Goal: Task Accomplishment & Management: Use online tool/utility

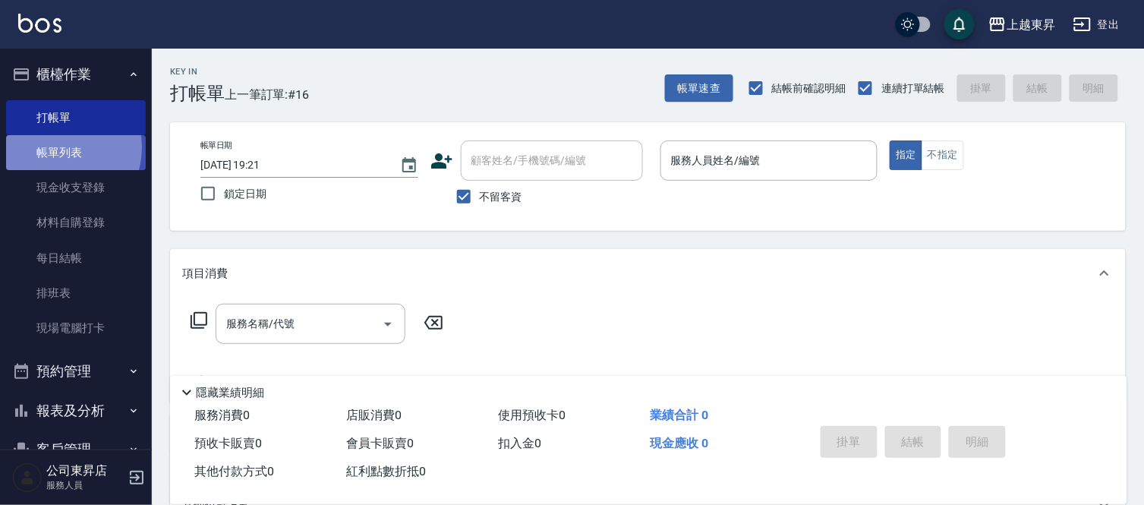
click at [62, 148] on link "帳單列表" at bounding box center [76, 152] width 140 height 35
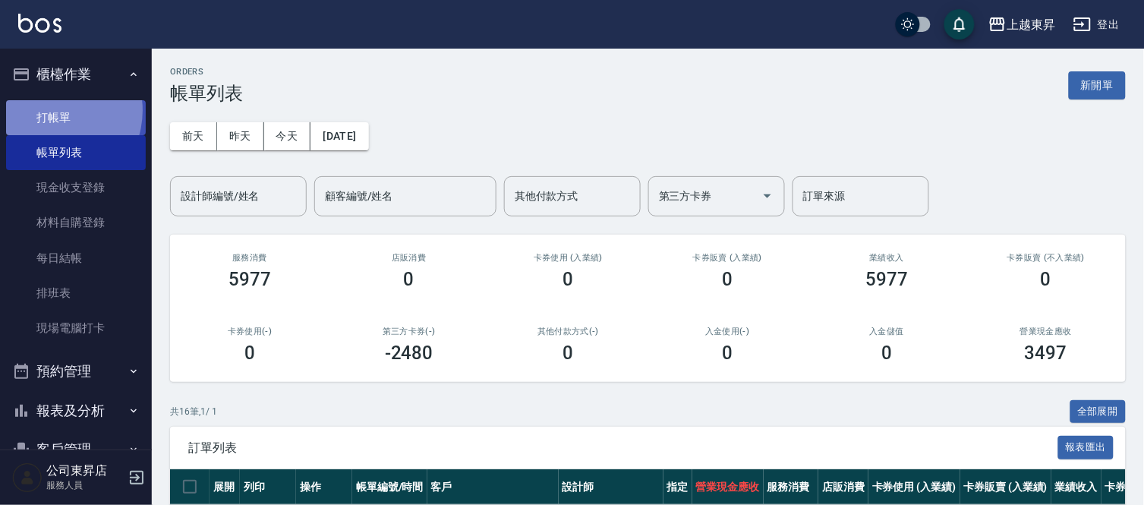
click at [51, 110] on link "打帳單" at bounding box center [76, 117] width 140 height 35
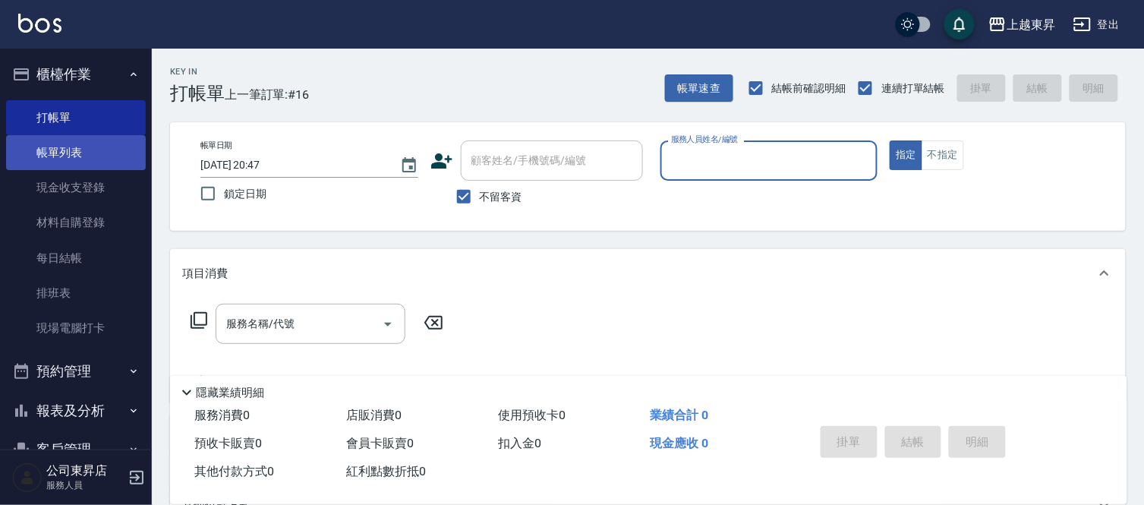
click at [53, 147] on link "帳單列表" at bounding box center [76, 152] width 140 height 35
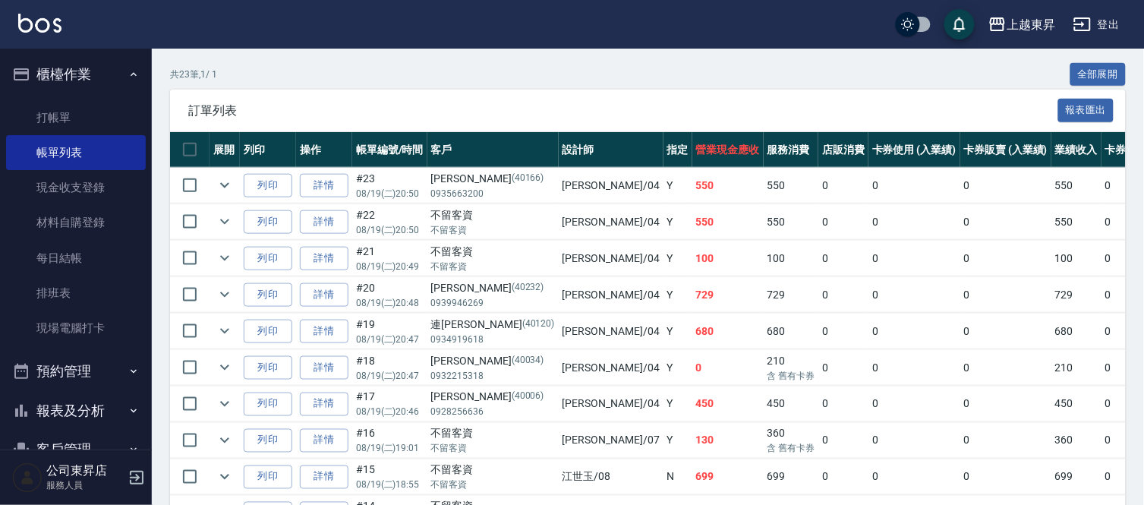
scroll to position [421, 0]
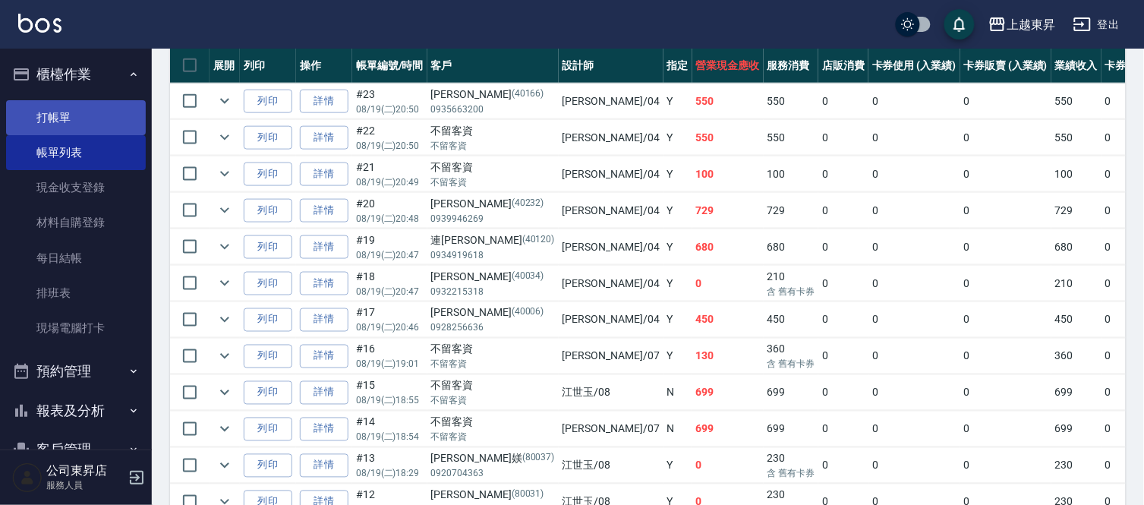
click at [59, 117] on link "打帳單" at bounding box center [76, 117] width 140 height 35
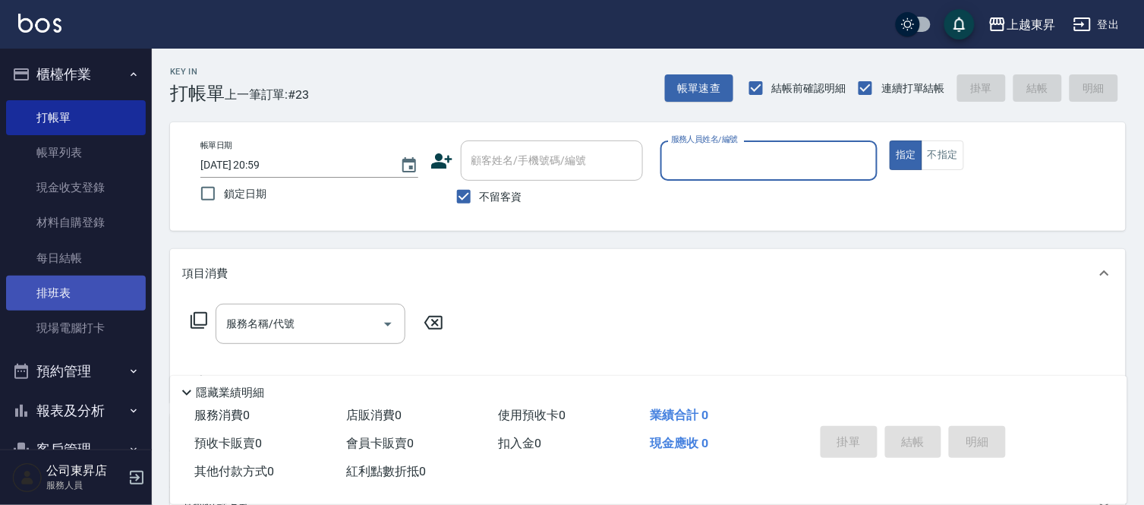
scroll to position [76, 0]
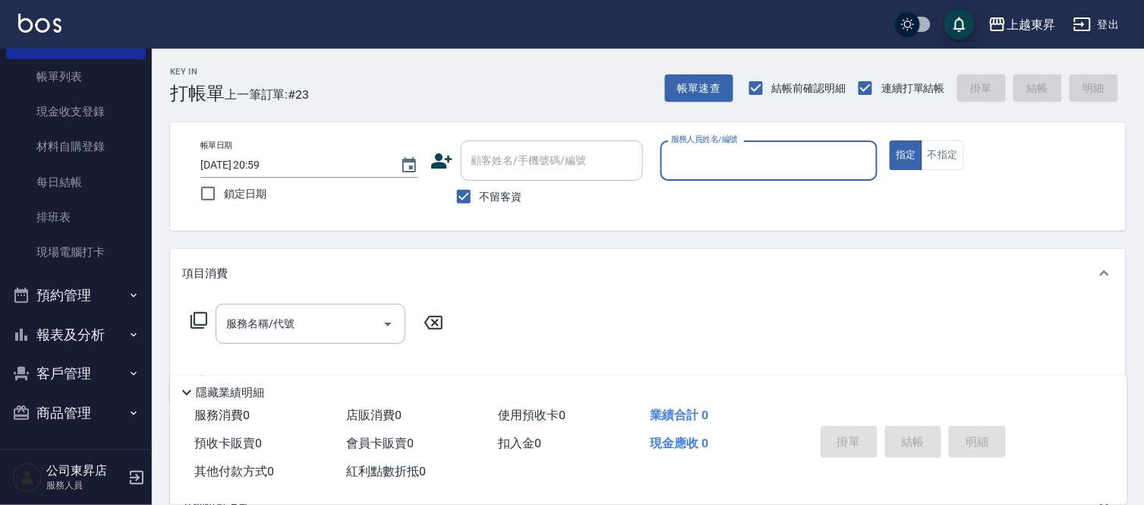
click at [68, 330] on button "報表及分析" at bounding box center [76, 334] width 140 height 39
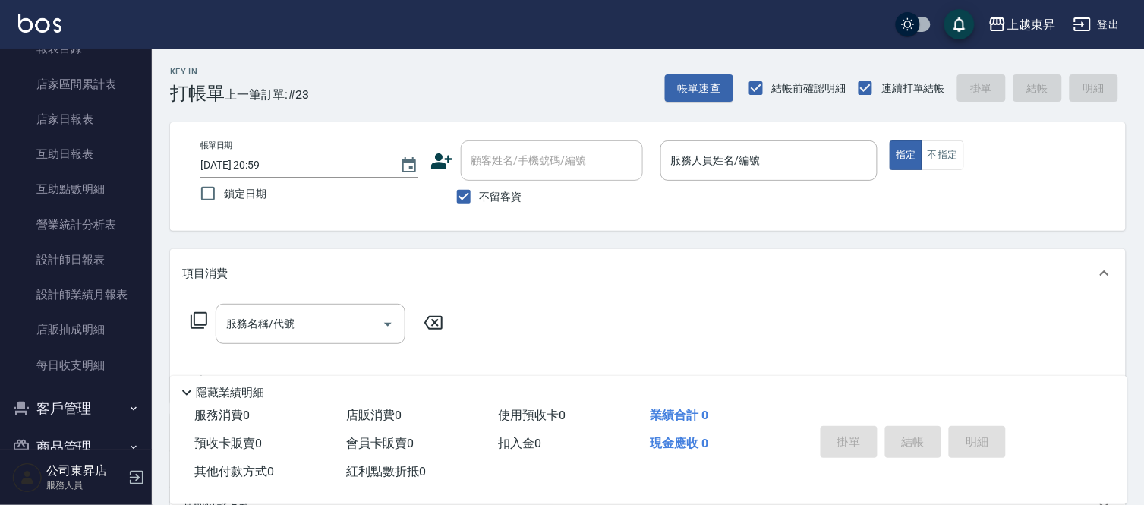
scroll to position [413, 0]
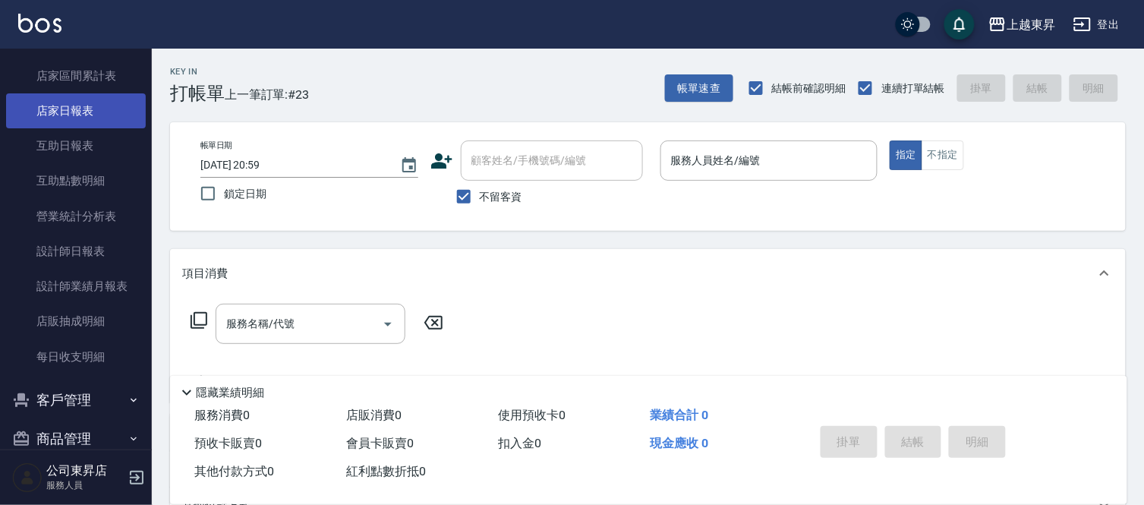
click at [51, 115] on link "店家日報表" at bounding box center [76, 110] width 140 height 35
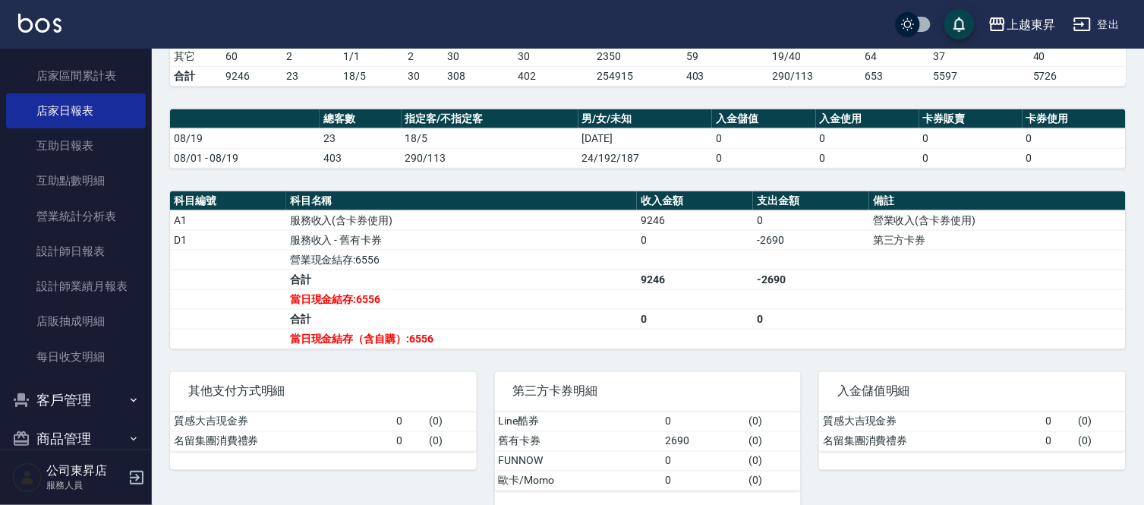
scroll to position [414, 0]
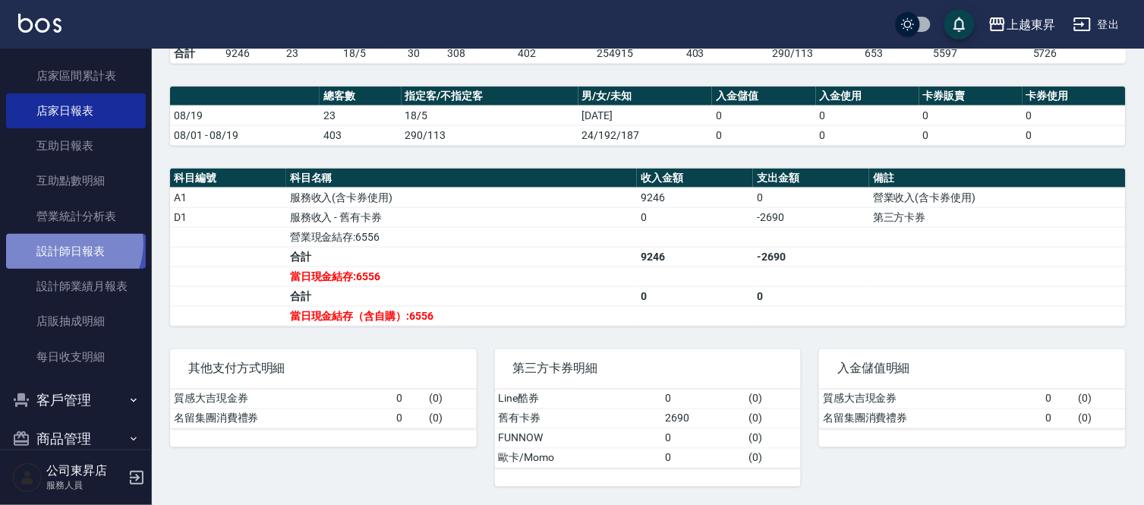
click at [69, 243] on link "設計師日報表" at bounding box center [76, 251] width 140 height 35
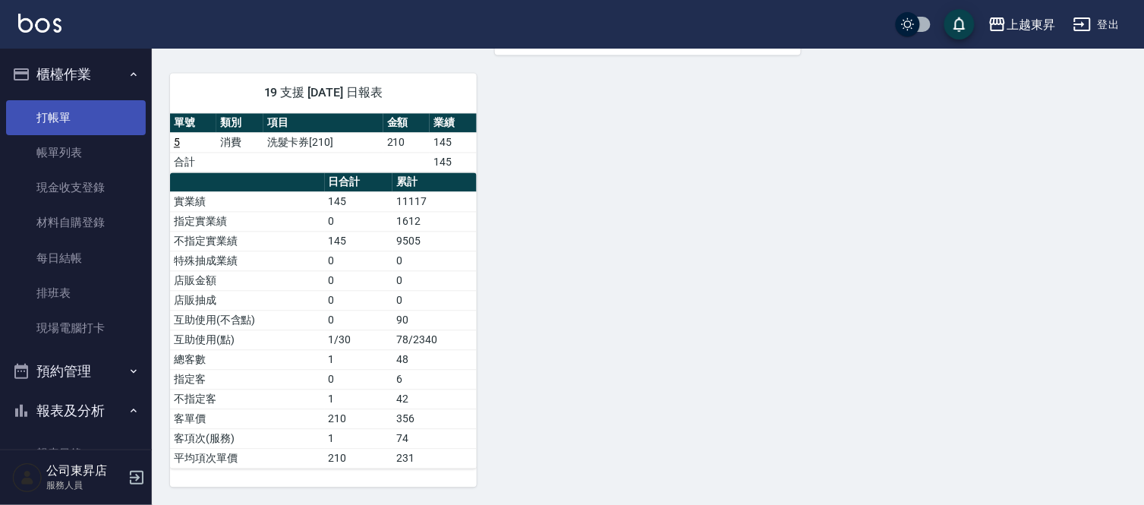
click at [71, 108] on link "打帳單" at bounding box center [76, 117] width 140 height 35
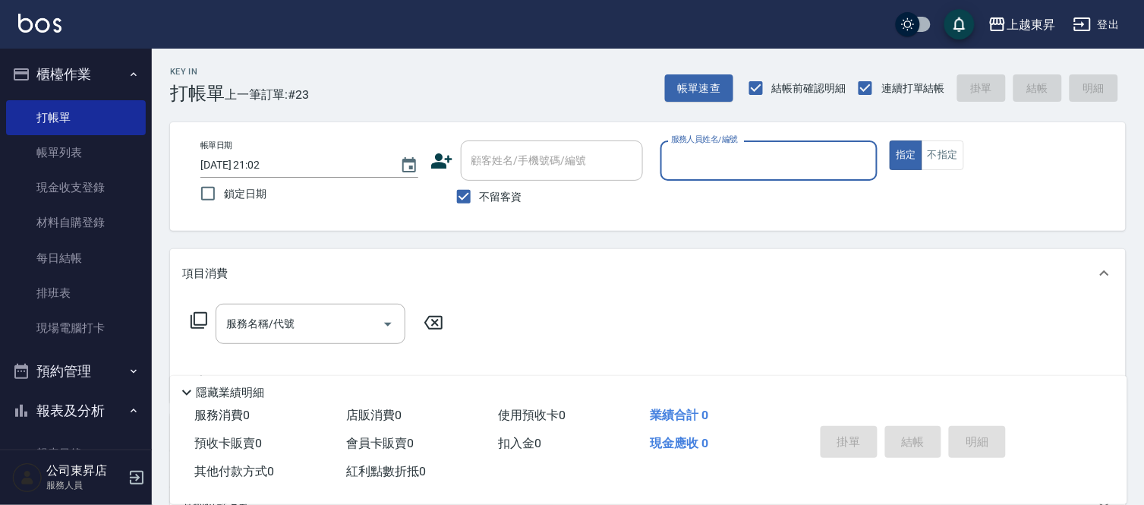
click at [706, 163] on input "服務人員姓名/編號" at bounding box center [769, 160] width 204 height 27
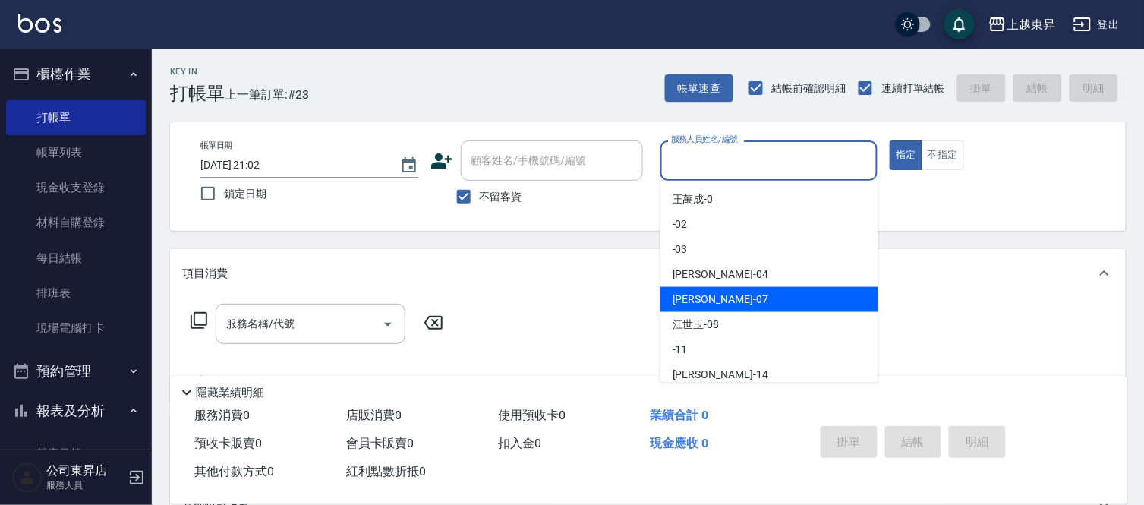
scroll to position [235, 0]
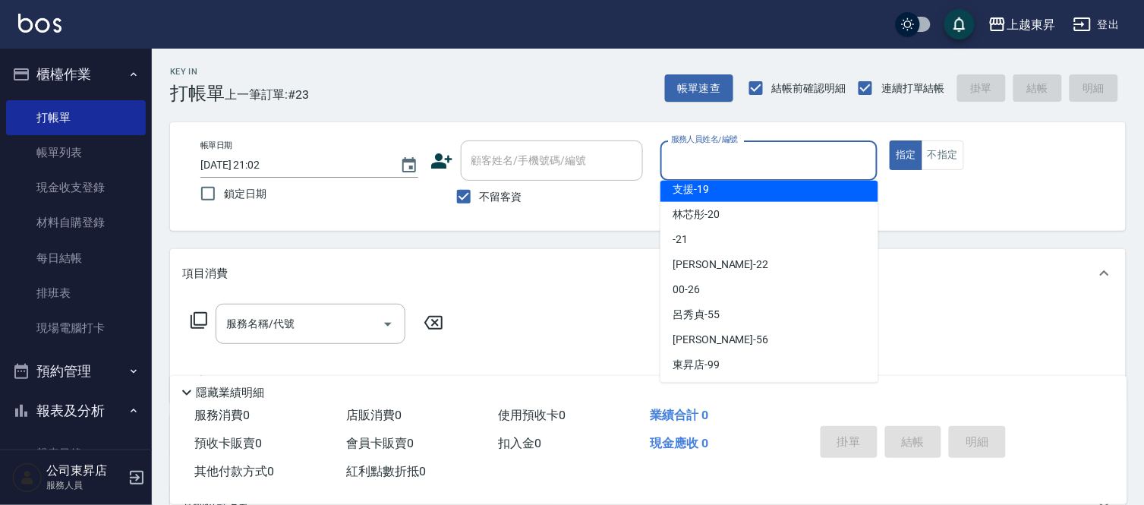
click at [705, 192] on span "支援 -19" at bounding box center [691, 189] width 36 height 16
type input "支援-19"
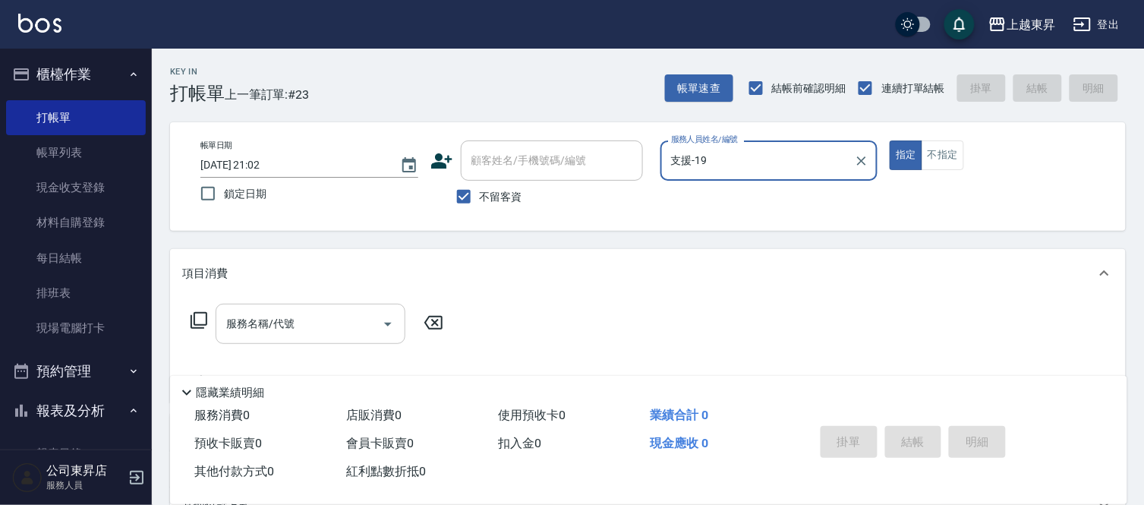
click at [380, 321] on icon "Open" at bounding box center [388, 324] width 18 height 18
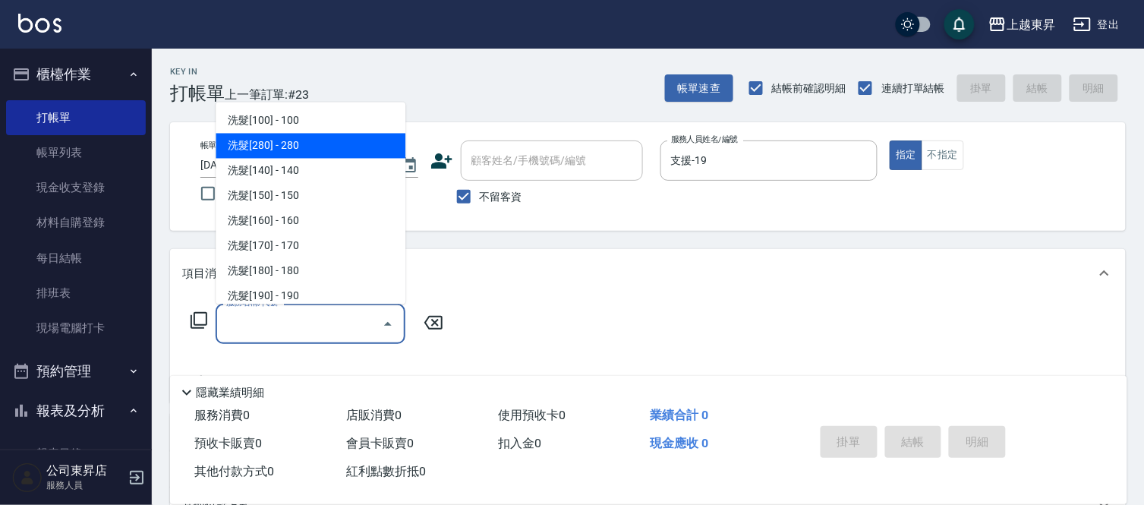
click at [302, 140] on span "洗髮[280] - 280" at bounding box center [311, 146] width 190 height 25
type input "洗髮[280](202)"
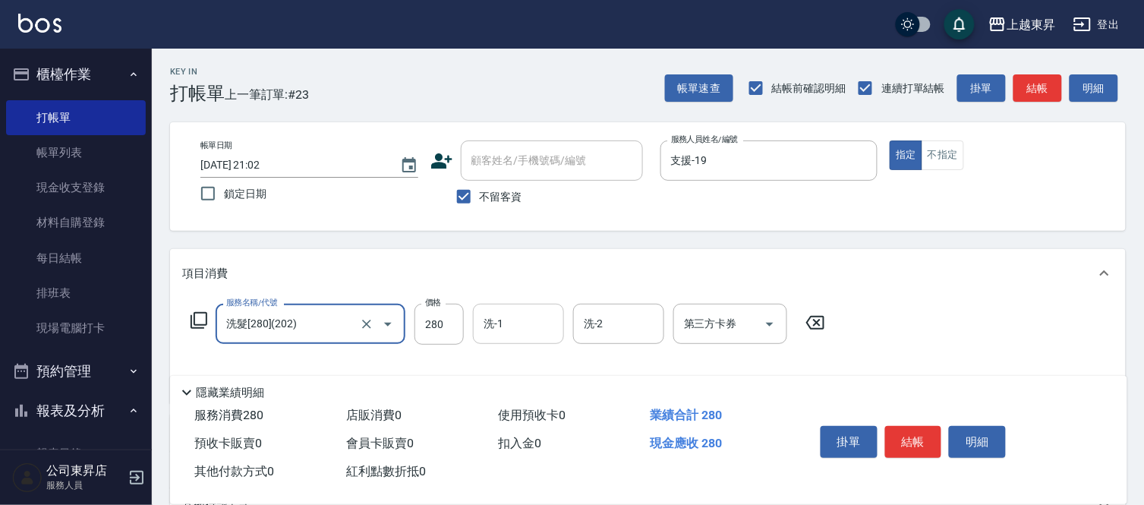
drag, startPoint x: 519, startPoint y: 333, endPoint x: 519, endPoint y: 314, distance: 19.0
click at [519, 325] on input "洗-1" at bounding box center [518, 324] width 77 height 27
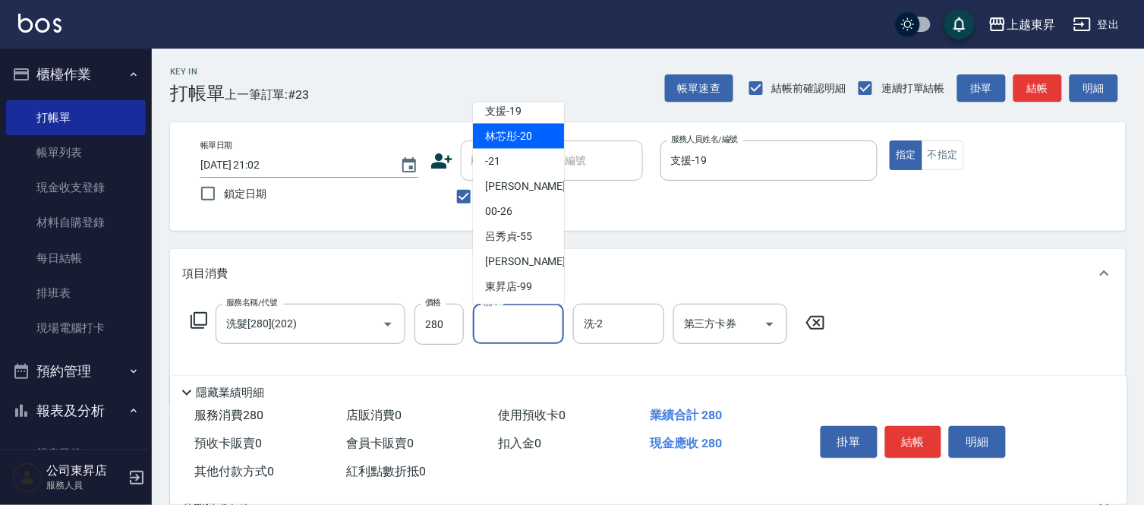
click at [547, 144] on div "林芯彤 -20" at bounding box center [518, 136] width 91 height 25
type input "林芯彤-20"
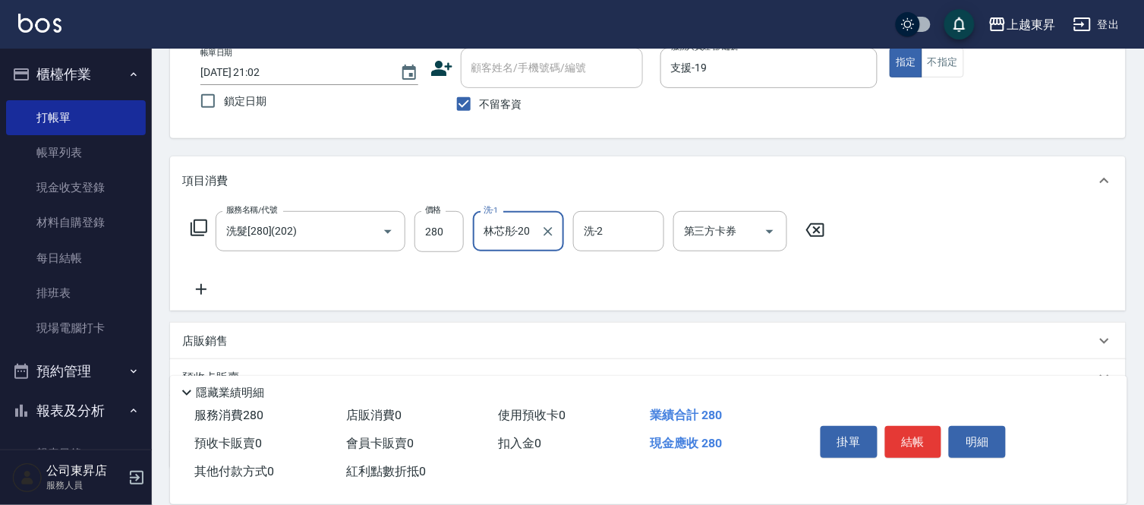
scroll to position [169, 0]
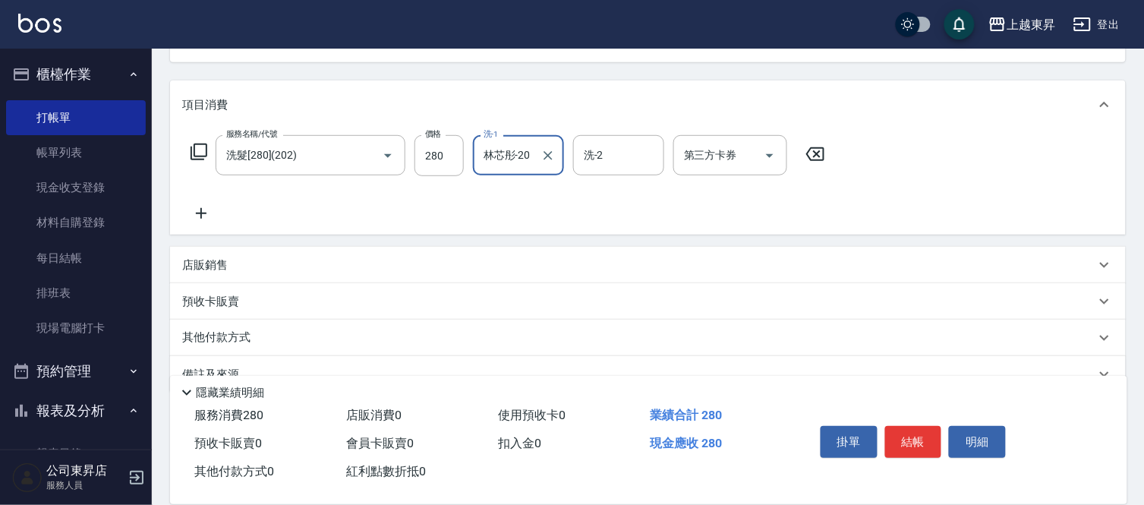
click at [200, 214] on icon at bounding box center [201, 213] width 11 height 11
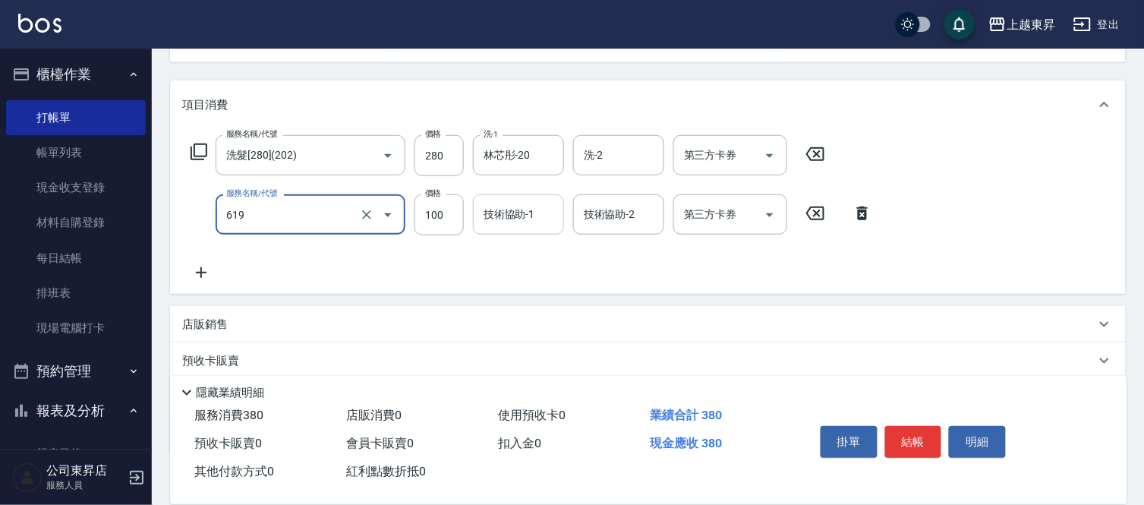
type input "[PERSON_NAME].玻酸.晶膜.水療(619)"
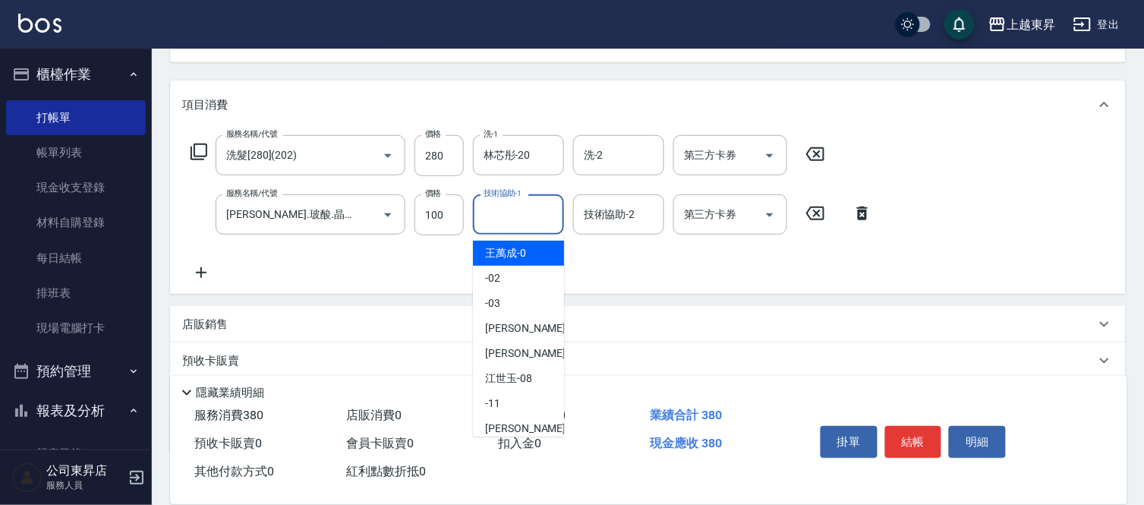
click at [521, 221] on div "技術協助-1 技術協助-1" at bounding box center [518, 214] width 91 height 40
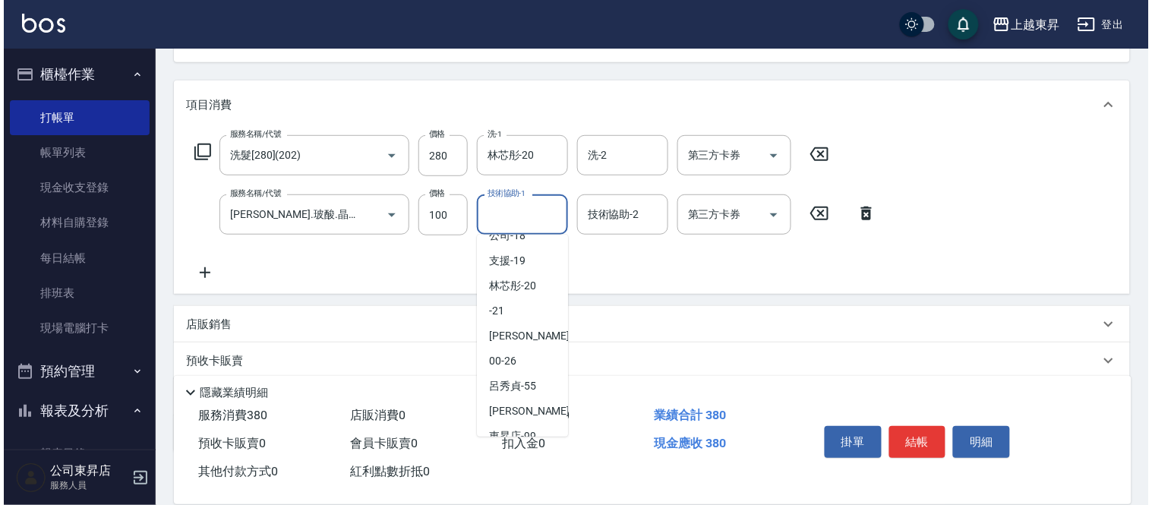
scroll to position [235, 0]
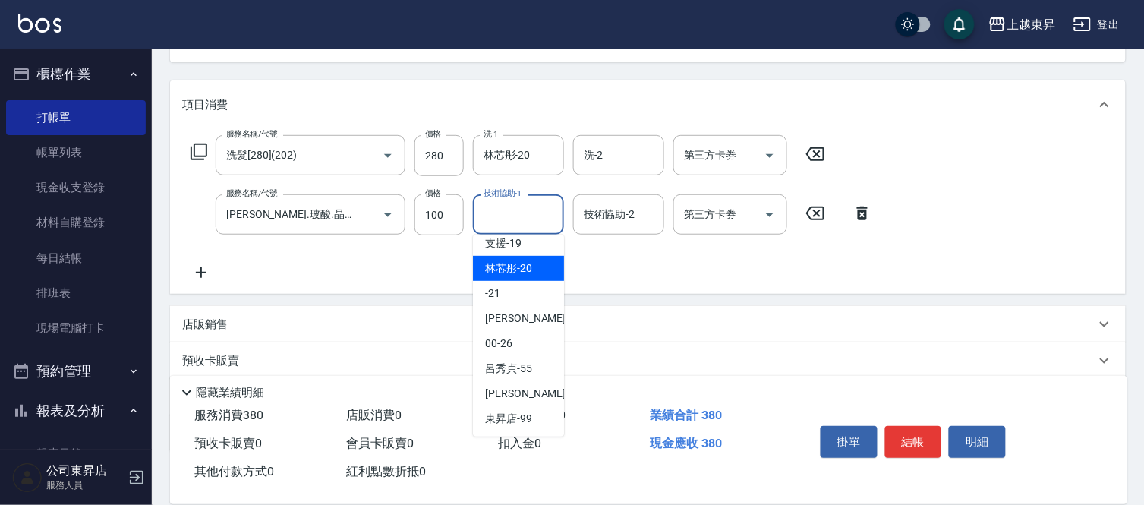
click at [515, 270] on span "林芯彤 -20" at bounding box center [508, 268] width 47 height 16
type input "林芯彤-20"
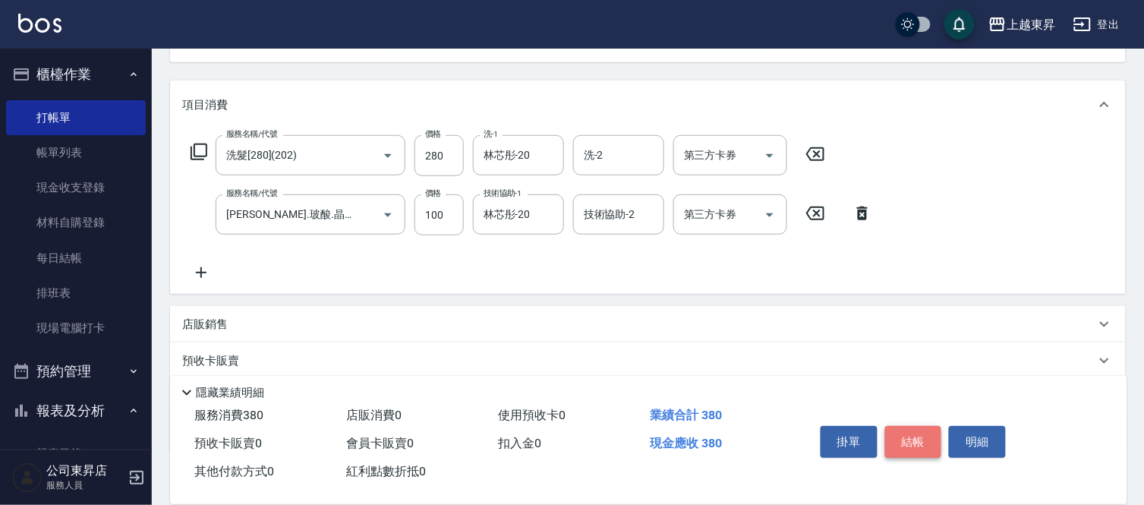
click at [902, 440] on button "結帳" at bounding box center [913, 442] width 57 height 32
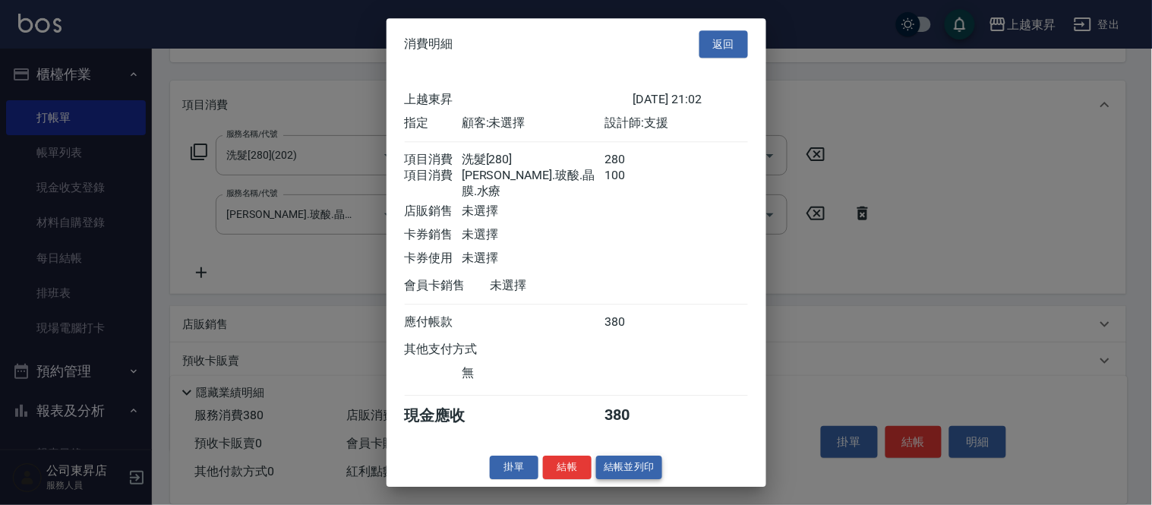
click at [636, 474] on button "結帳並列印" at bounding box center [629, 468] width 66 height 24
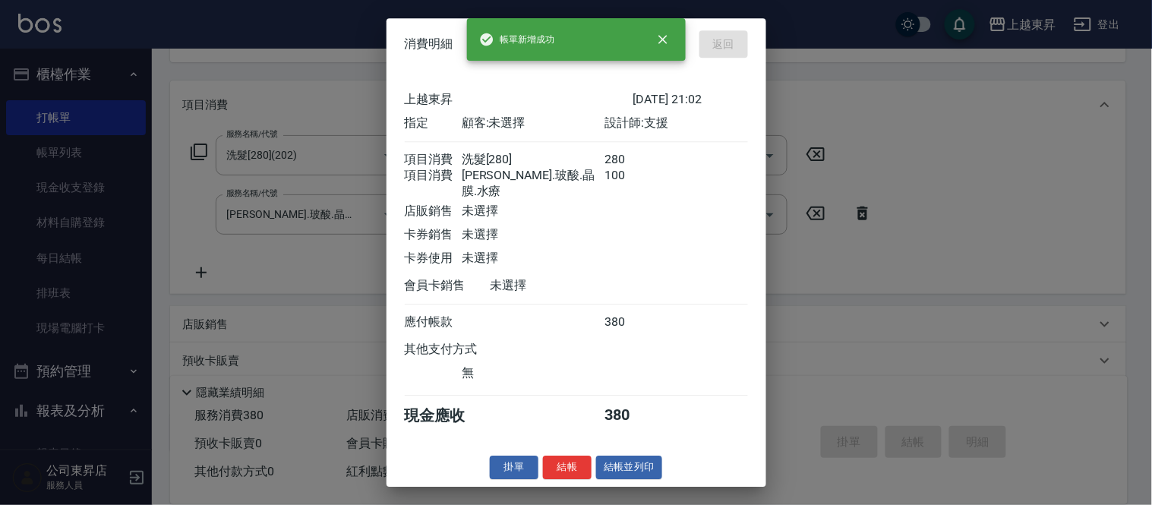
type input "[DATE] 21:03"
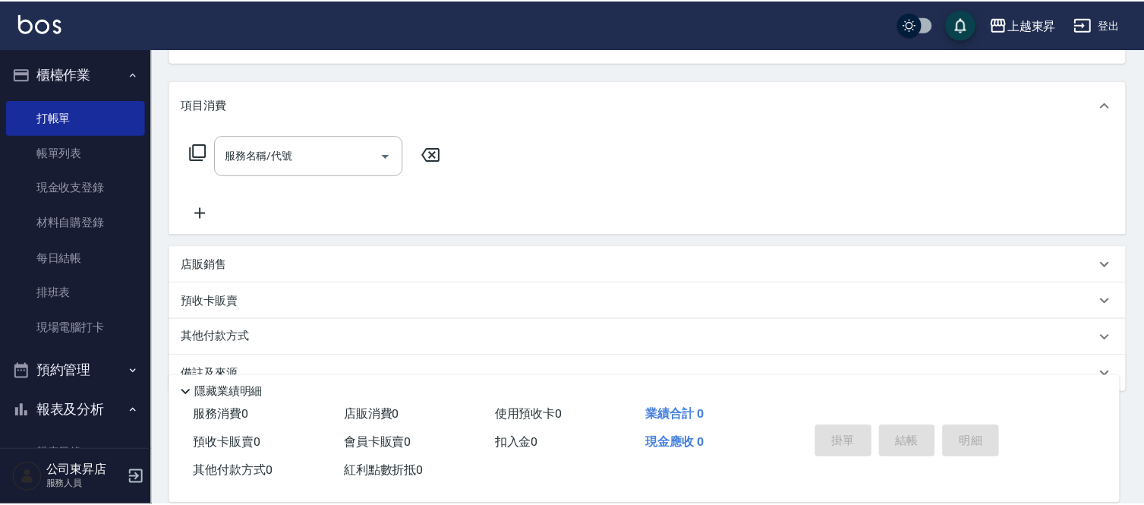
scroll to position [147, 0]
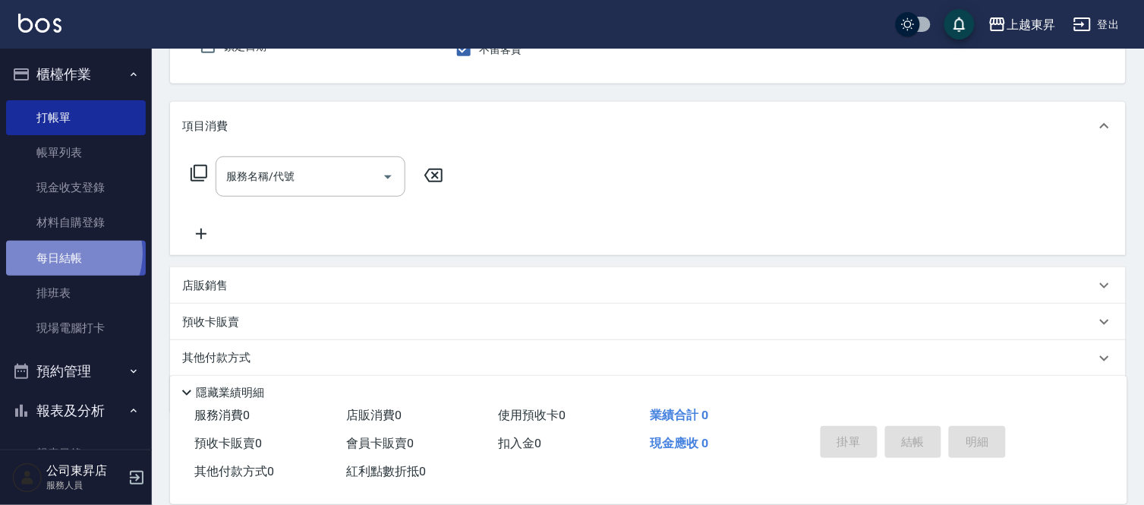
click at [66, 253] on link "每日結帳" at bounding box center [76, 258] width 140 height 35
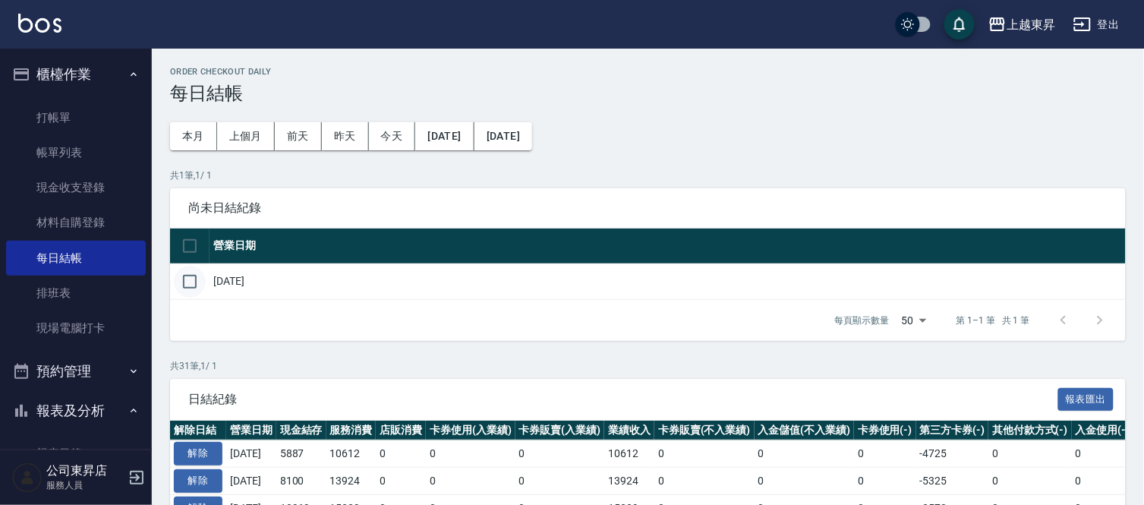
click at [192, 281] on input "checkbox" at bounding box center [190, 282] width 32 height 32
checkbox input "true"
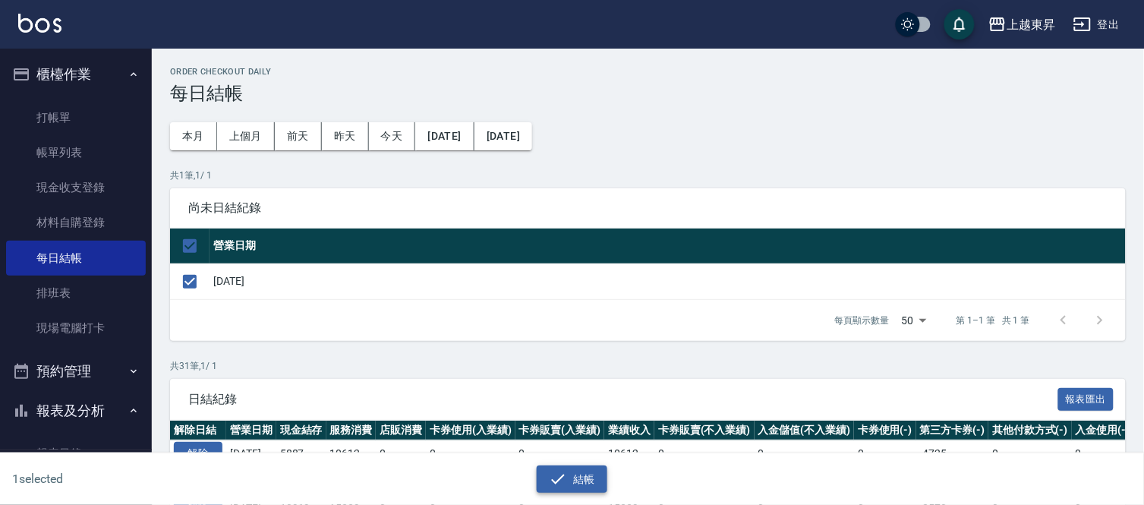
click at [583, 482] on button "結帳" at bounding box center [572, 479] width 71 height 28
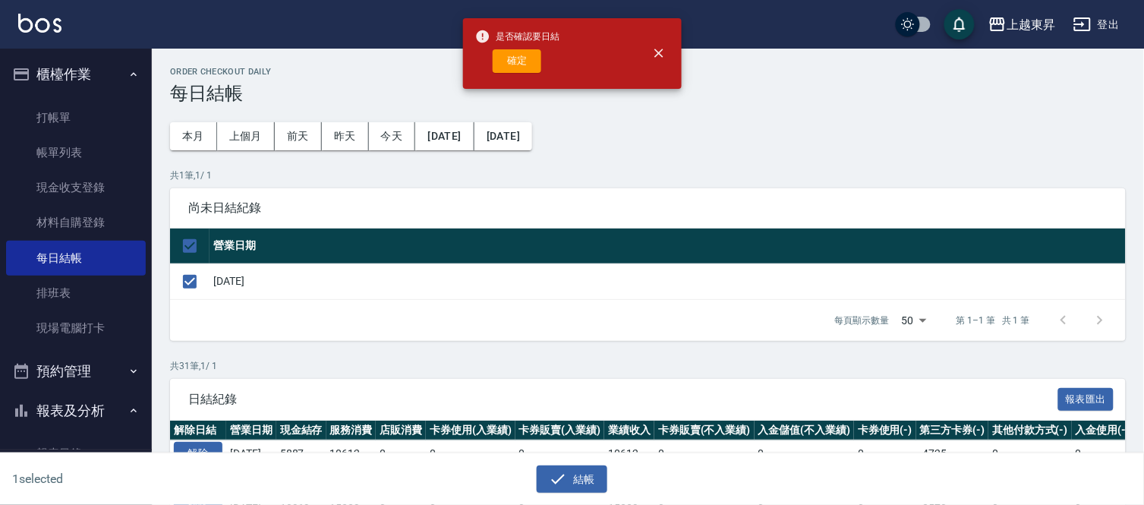
click at [507, 67] on button "確定" at bounding box center [517, 61] width 49 height 24
checkbox input "false"
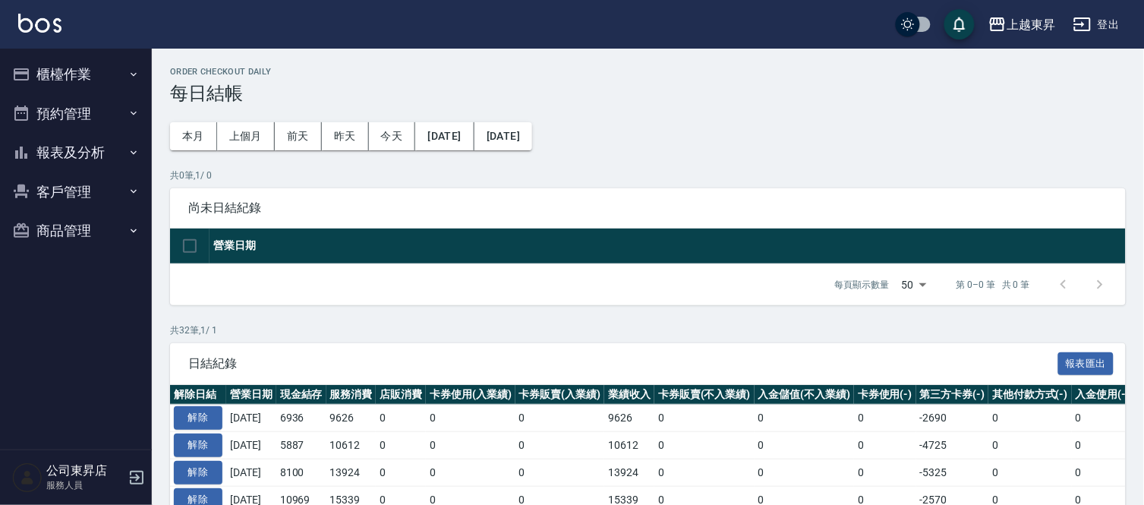
click at [57, 154] on button "報表及分析" at bounding box center [76, 152] width 140 height 39
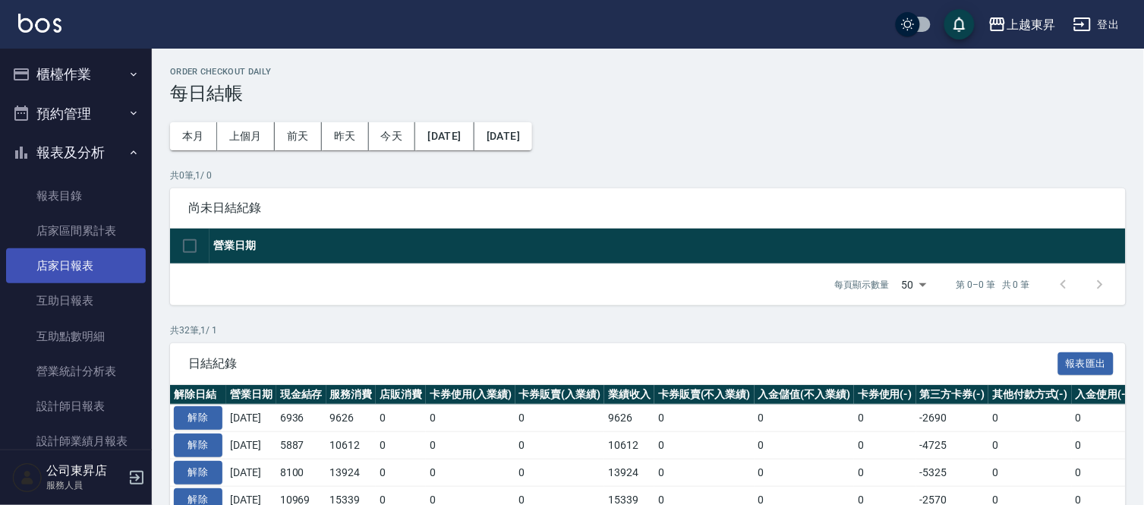
click at [49, 260] on link "店家日報表" at bounding box center [76, 265] width 140 height 35
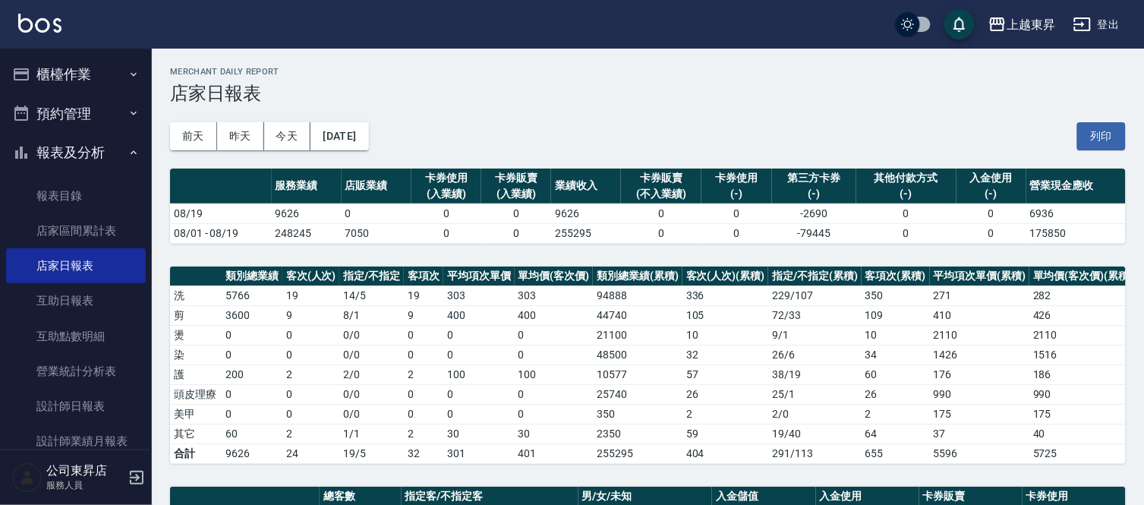
click at [1082, 133] on button "列印" at bounding box center [1101, 136] width 49 height 28
click at [55, 305] on link "互助日報表" at bounding box center [76, 300] width 140 height 35
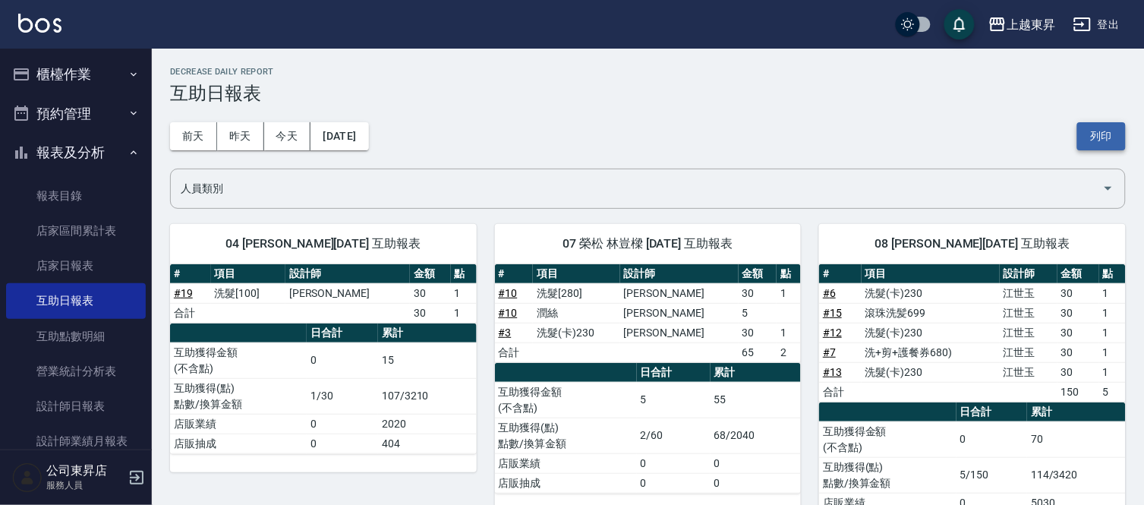
click at [1087, 140] on button "列印" at bounding box center [1101, 136] width 49 height 28
click at [80, 402] on link "設計師日報表" at bounding box center [76, 406] width 140 height 35
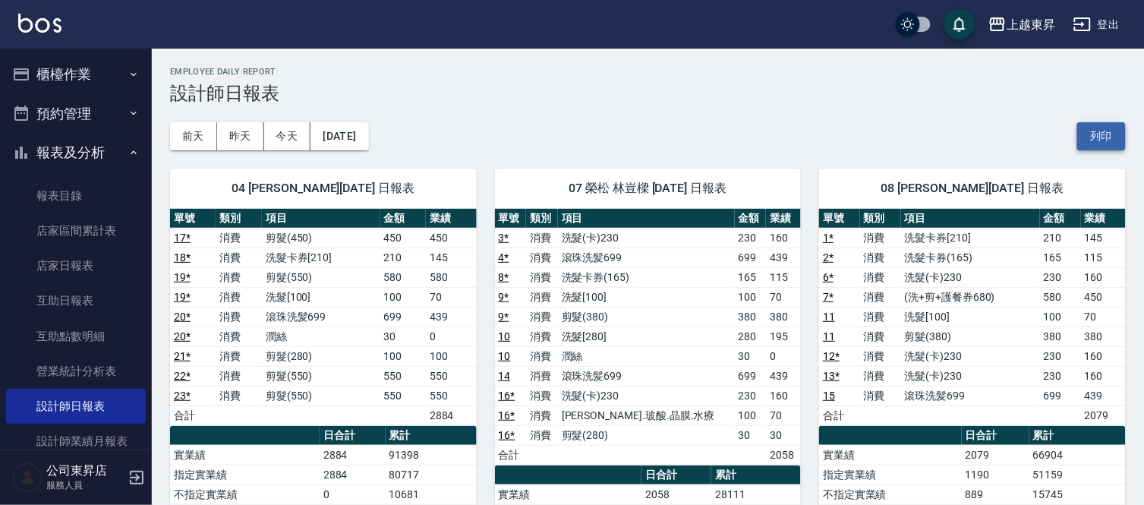
click at [1096, 135] on button "列印" at bounding box center [1101, 136] width 49 height 28
click at [84, 266] on link "店家日報表" at bounding box center [76, 265] width 140 height 35
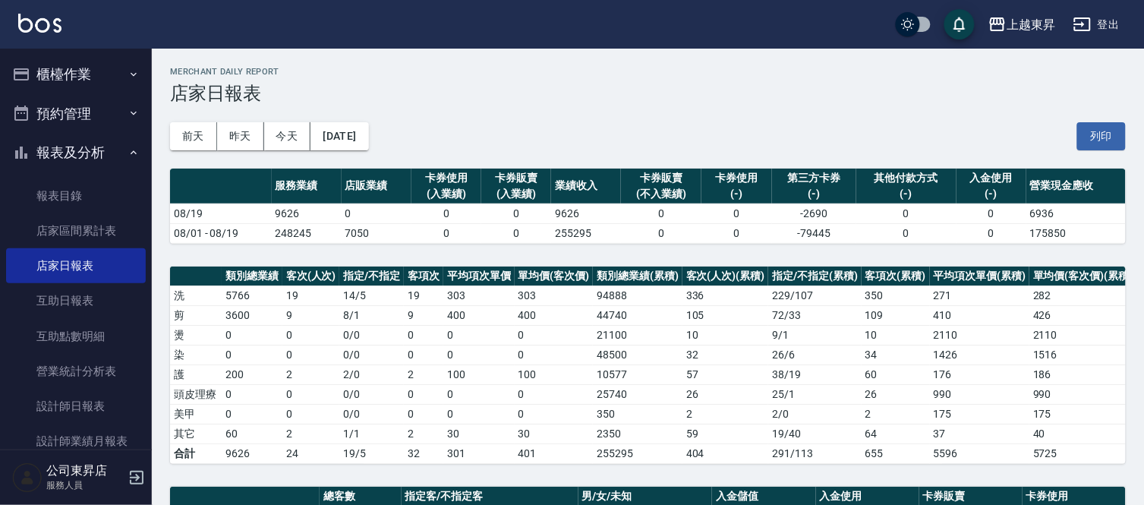
scroll to position [414, 0]
